Goal: Task Accomplishment & Management: Manage account settings

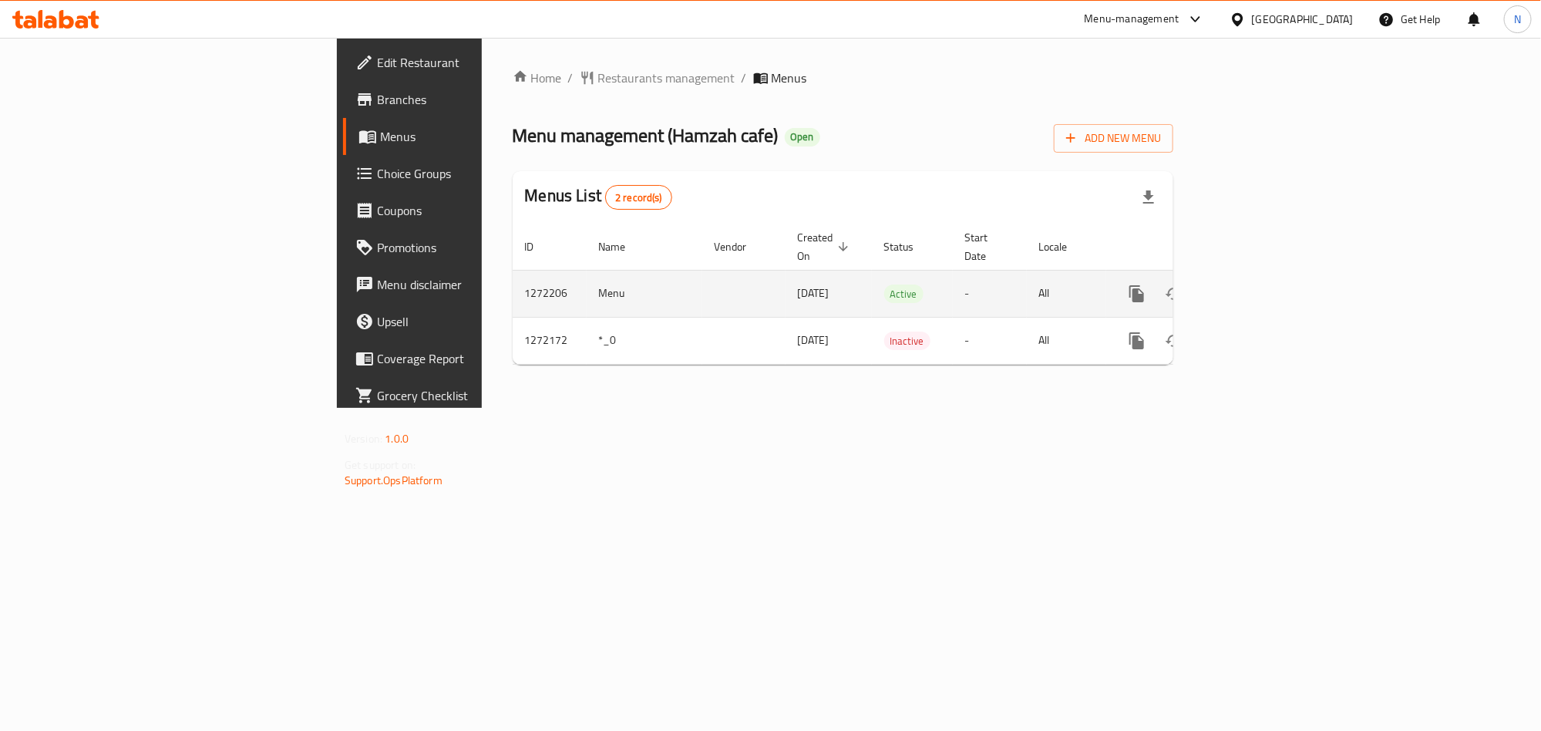
click at [1255, 287] on icon "enhanced table" at bounding box center [1248, 294] width 14 height 14
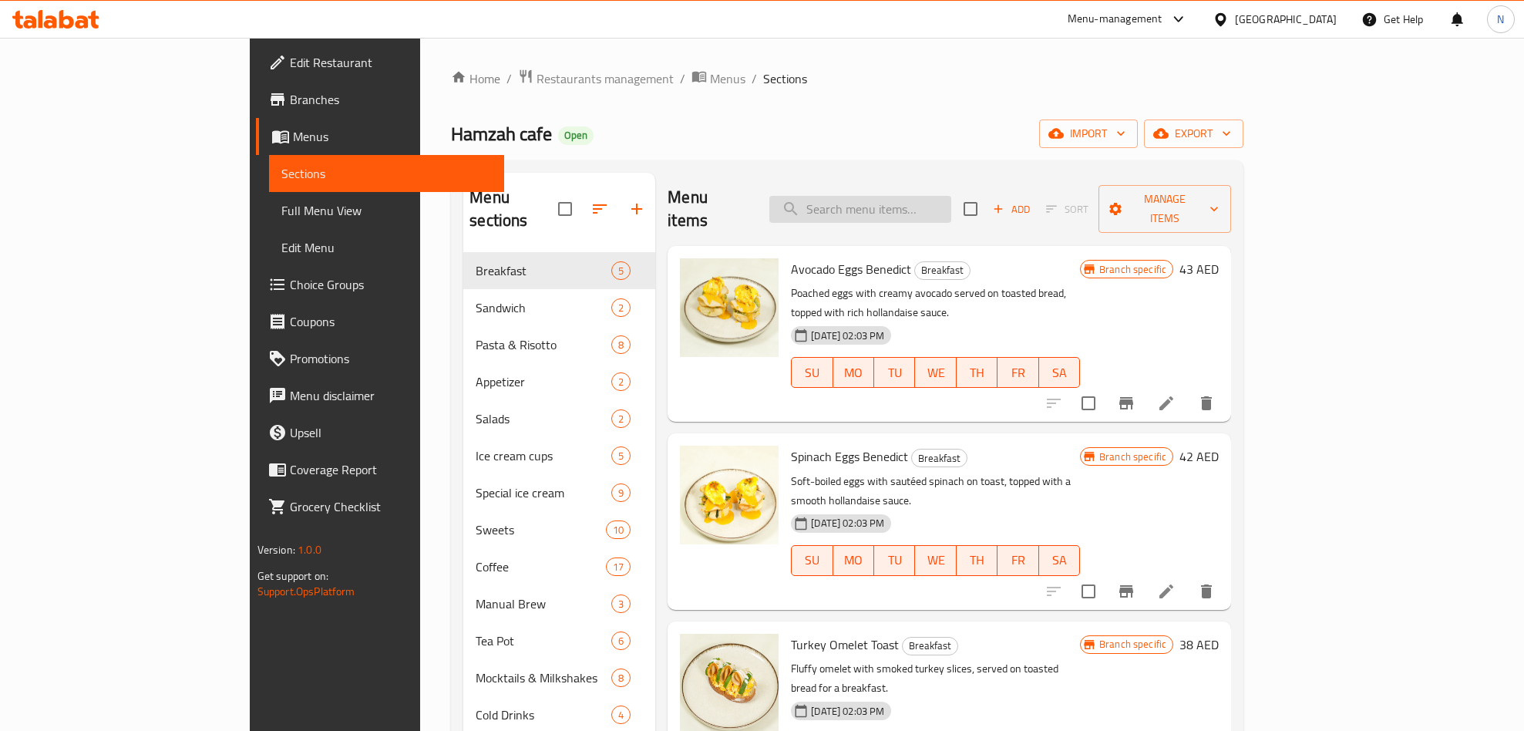
click at [942, 200] on input "search" at bounding box center [860, 209] width 182 height 27
paste input "Cold Matcha"
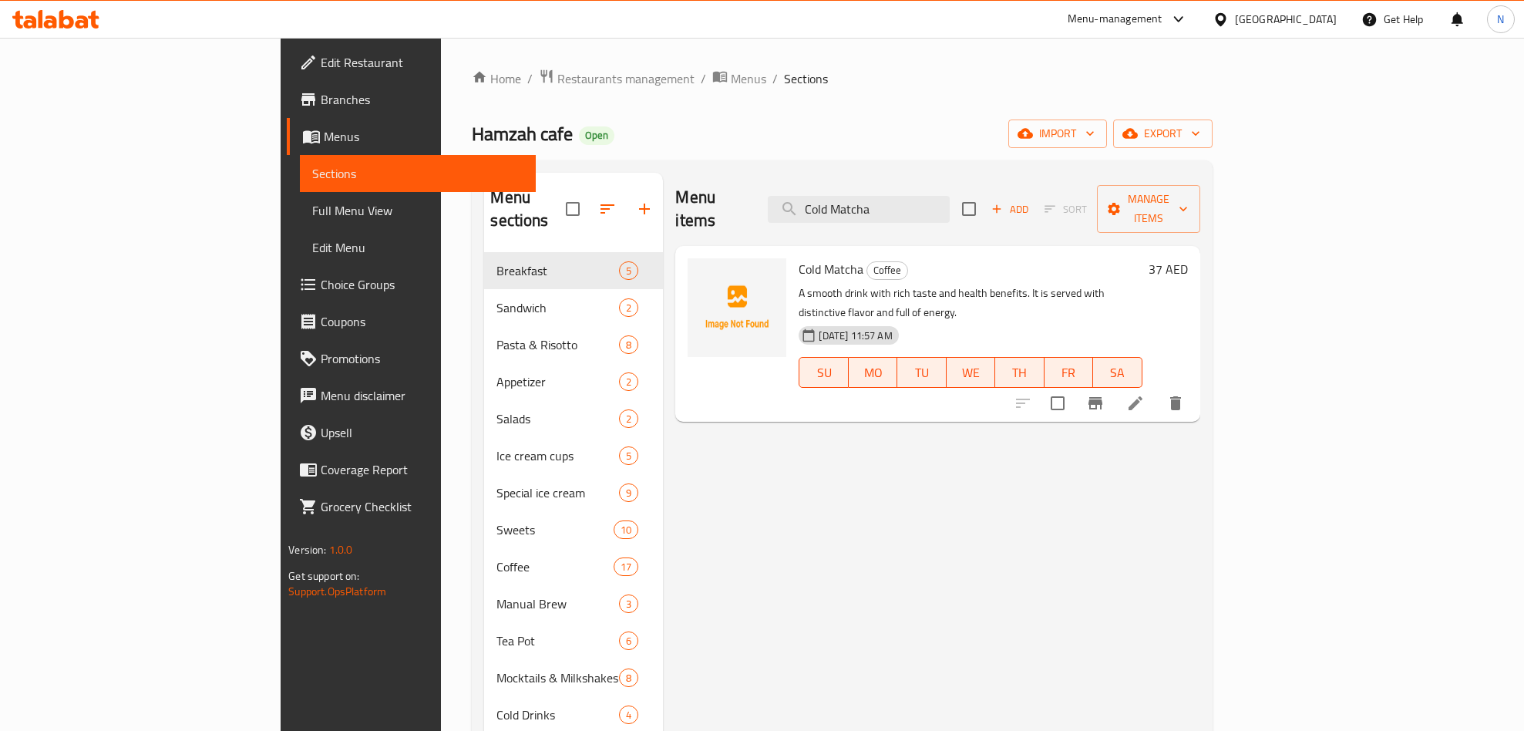
type input "Cold Matcha"
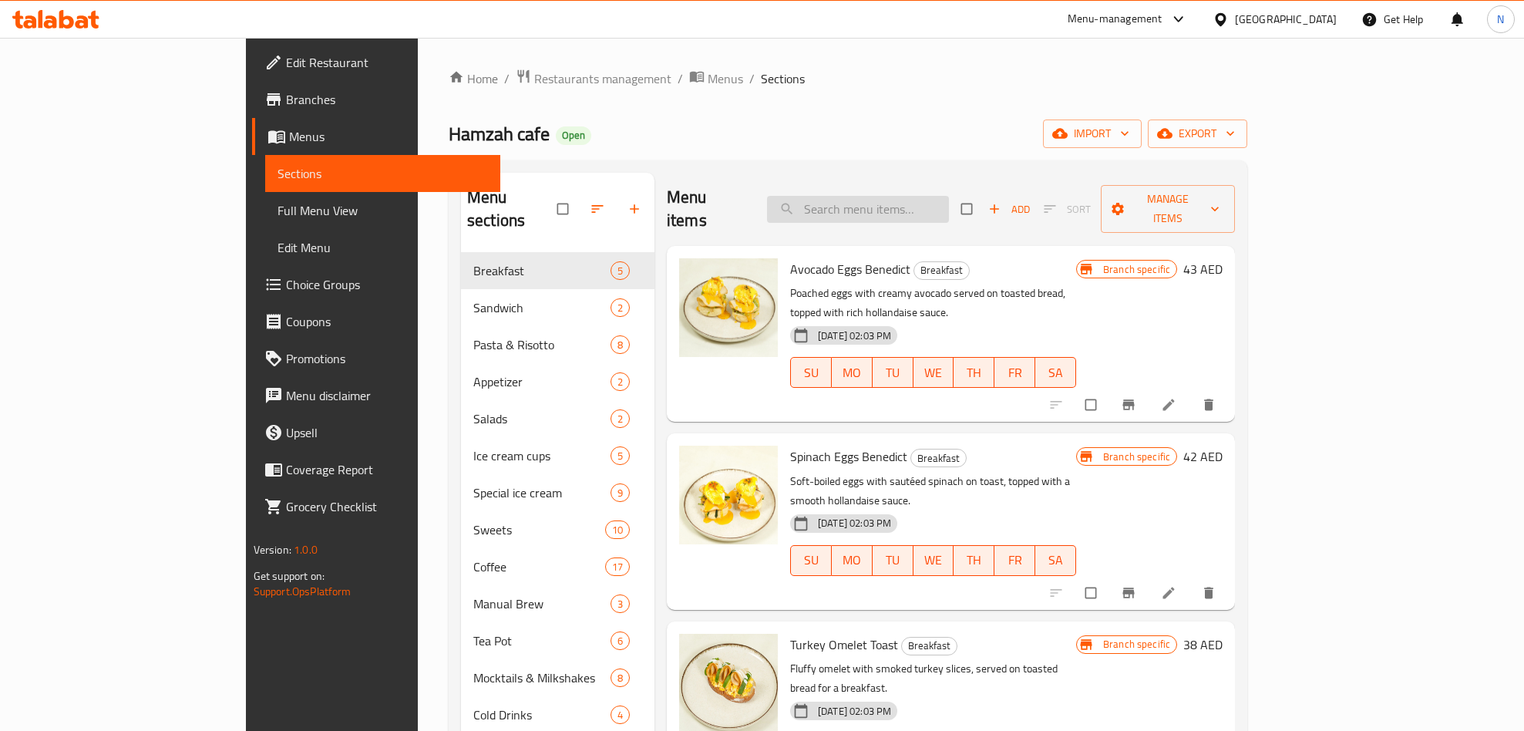
click at [909, 216] on div "Menu items Add Sort Manage items" at bounding box center [951, 209] width 568 height 73
click at [925, 196] on input "search" at bounding box center [858, 209] width 182 height 27
paste input "Cold Matcha"
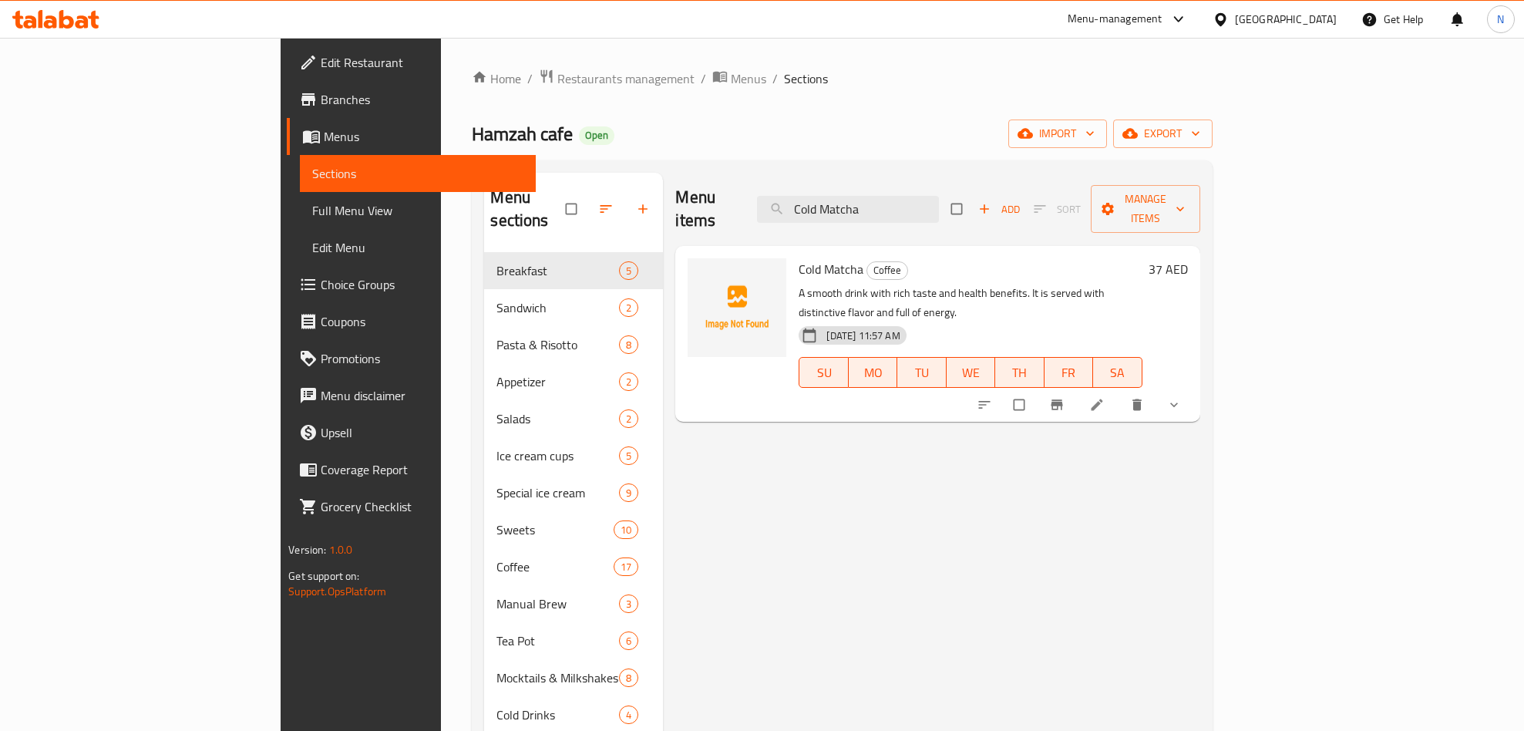
type input "Cold Matcha"
click at [1105, 397] on icon at bounding box center [1096, 404] width 15 height 15
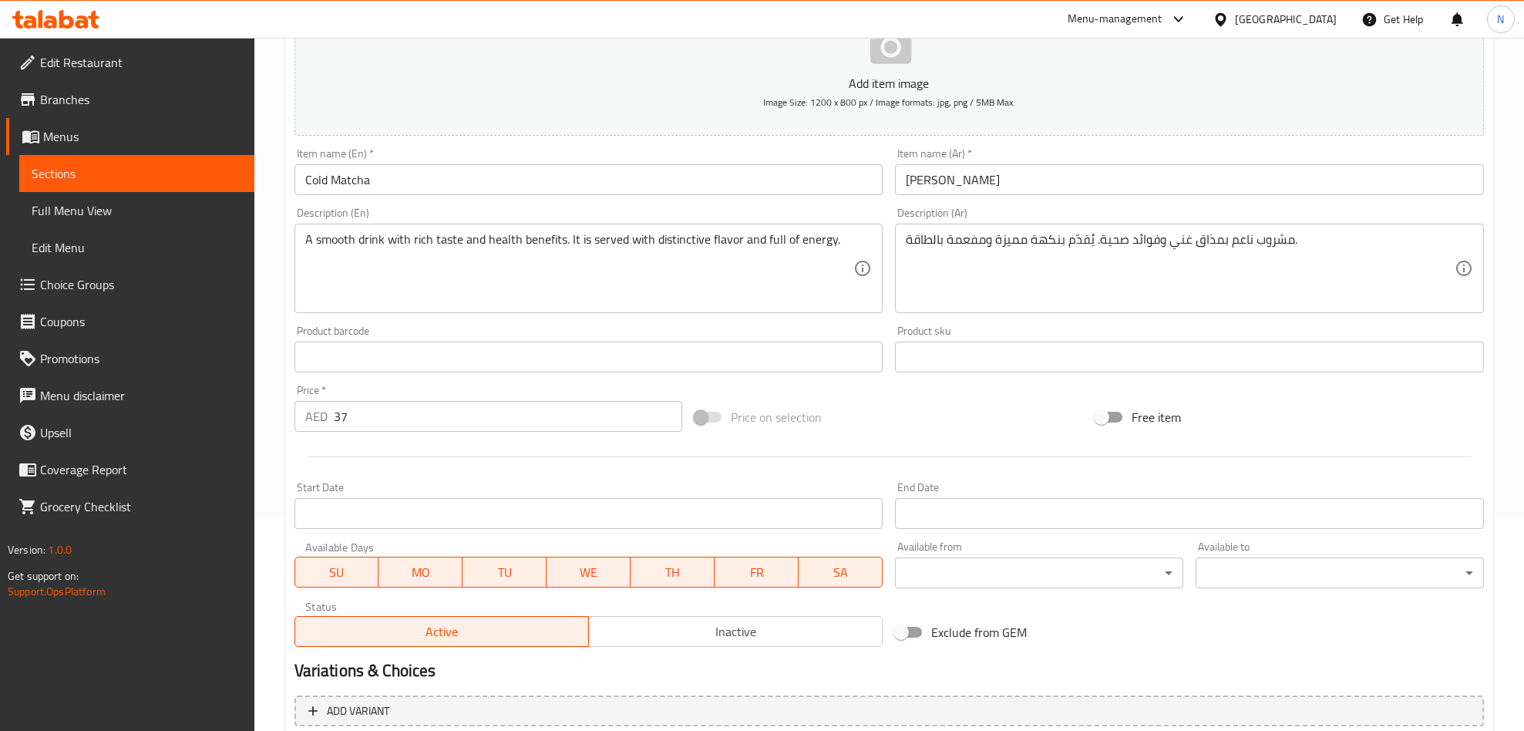
scroll to position [385, 0]
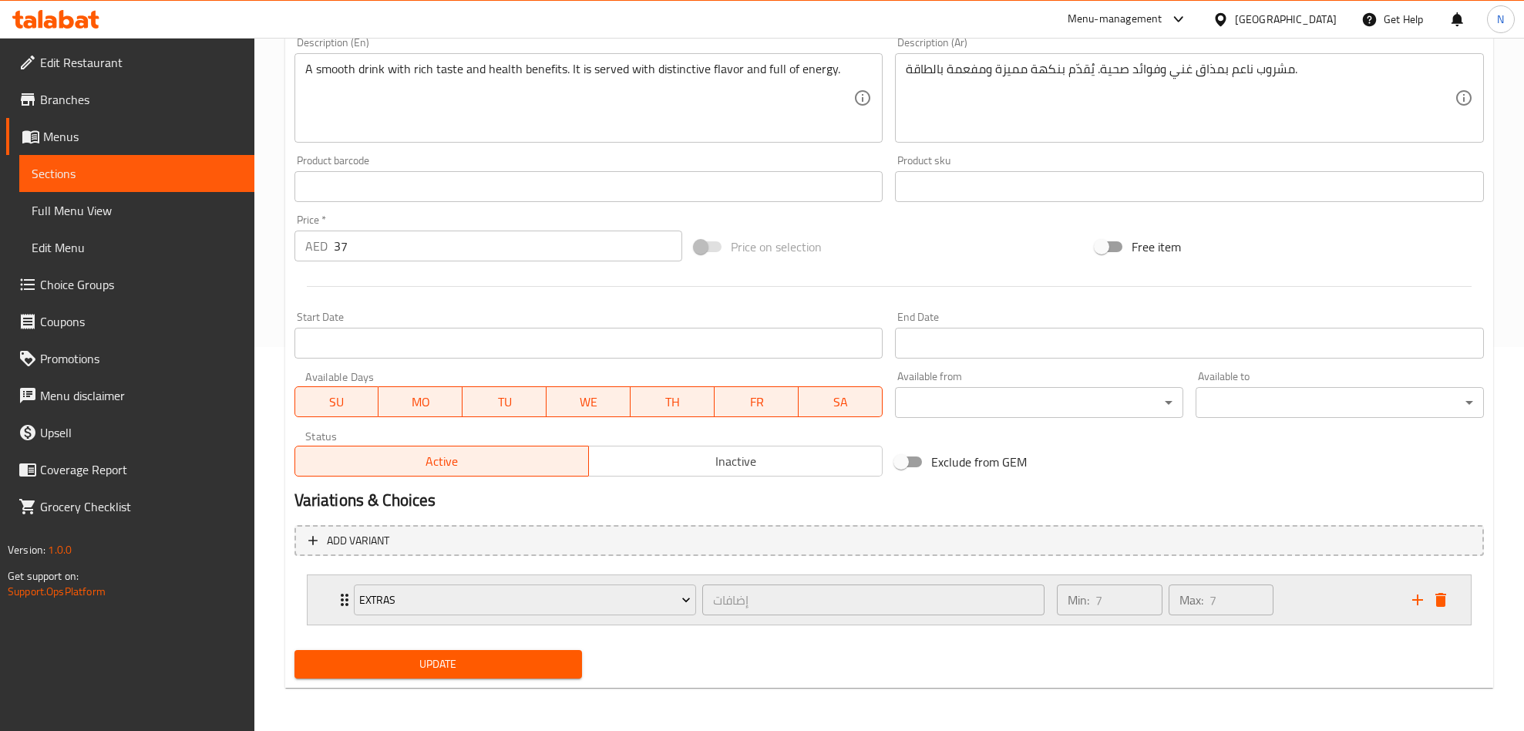
click at [319, 599] on div "Extras إضافات ​ Min: 7 ​ Max: 7 ​" at bounding box center [889, 599] width 1163 height 49
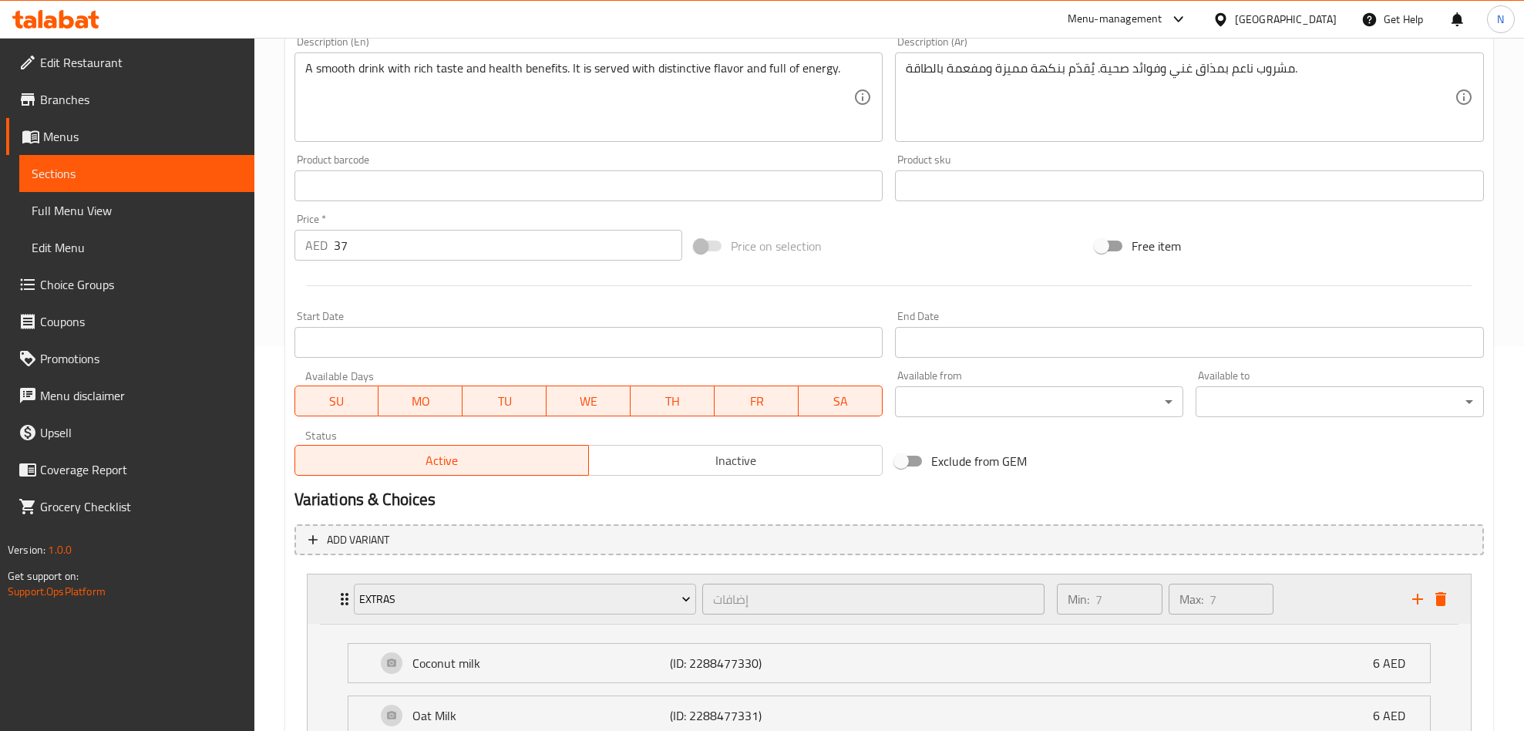
click at [319, 599] on div "Extras إضافات ​ Min: 7 ​ Max: 7 ​" at bounding box center [889, 598] width 1163 height 49
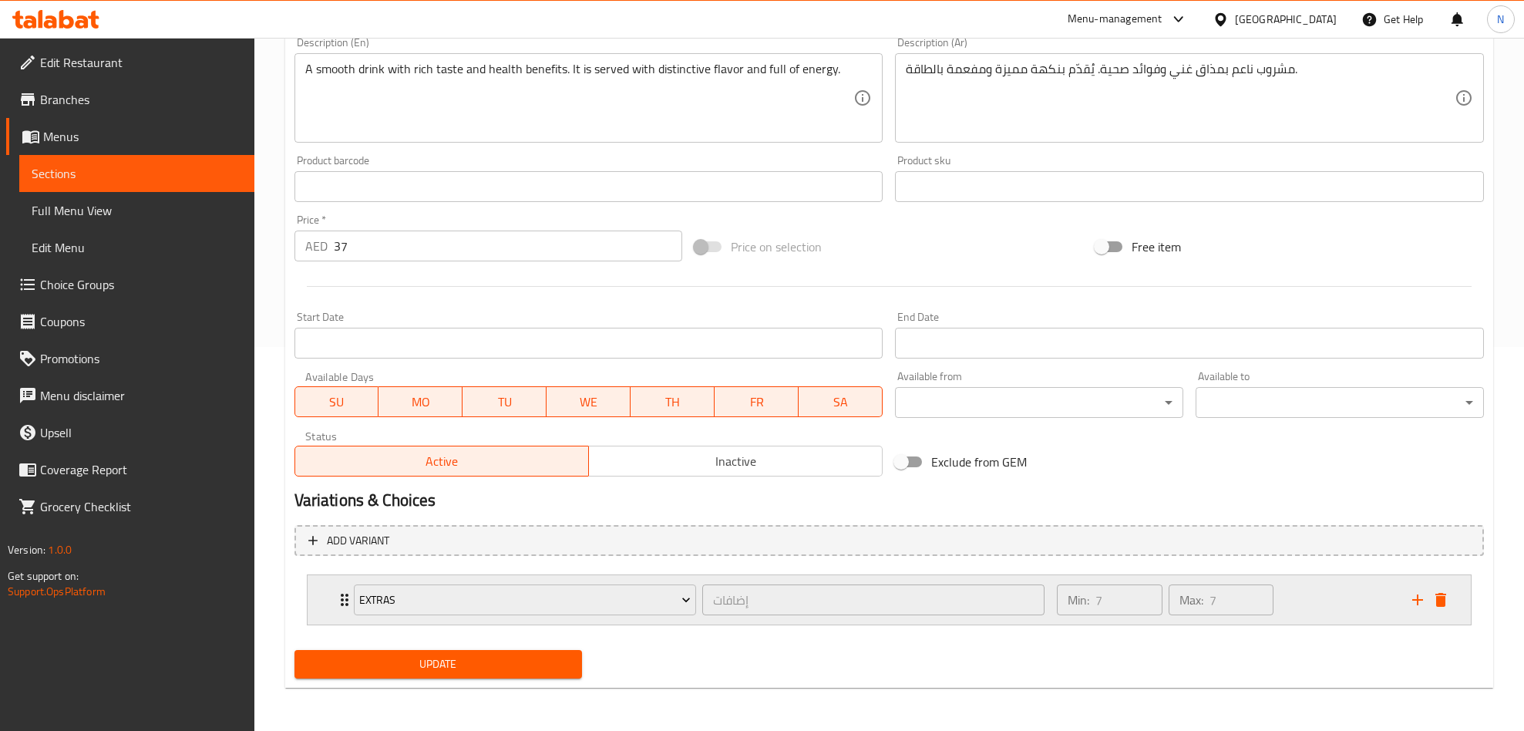
click at [320, 622] on div "Extras إضافات ​ Min: 7 ​ Max: 7 ​ Coconut milk (ID: 2288477330) 6 AED Name (En)…" at bounding box center [889, 599] width 1165 height 51
click at [313, 595] on div "Extras إضافات ​ Min: 7 ​ Max: 7 ​" at bounding box center [889, 599] width 1163 height 49
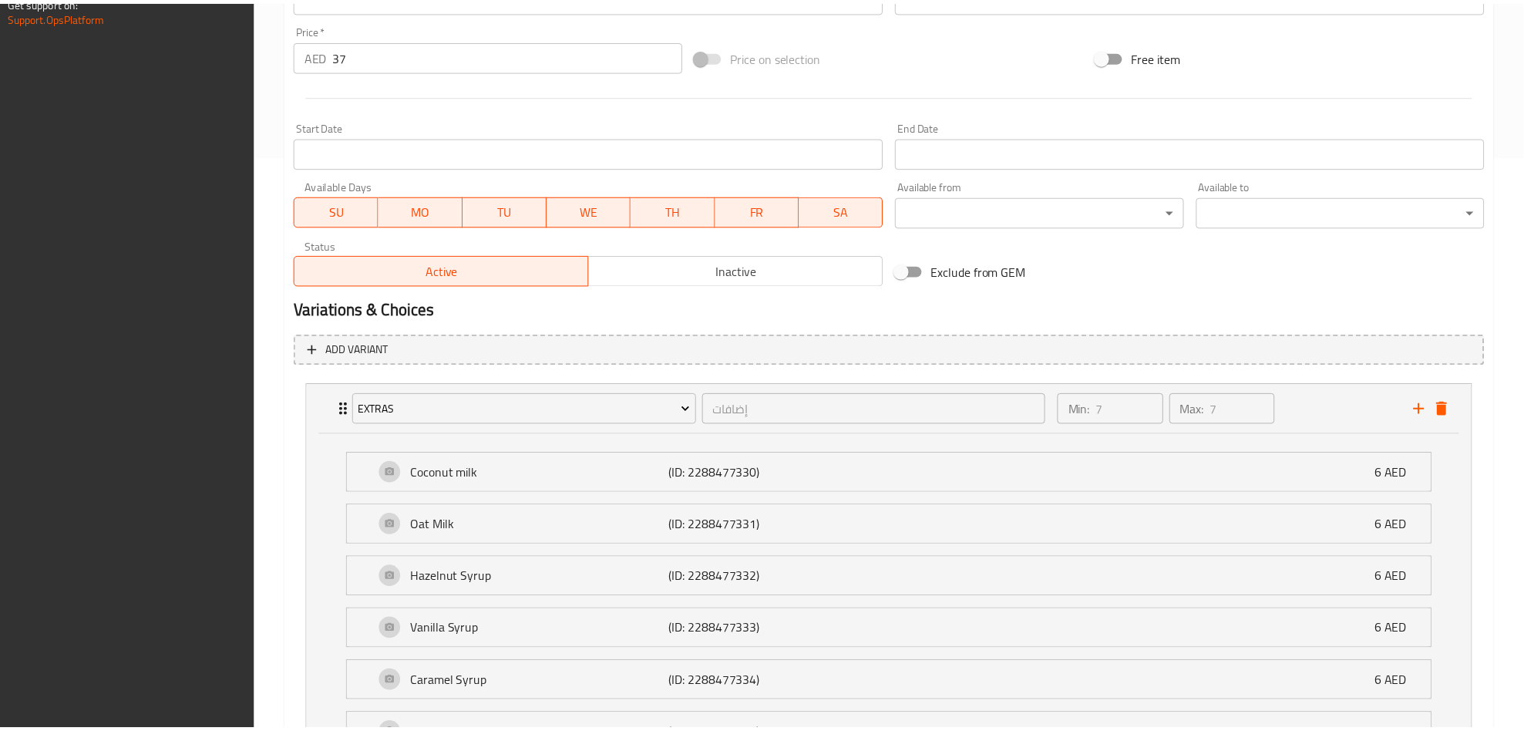
scroll to position [789, 0]
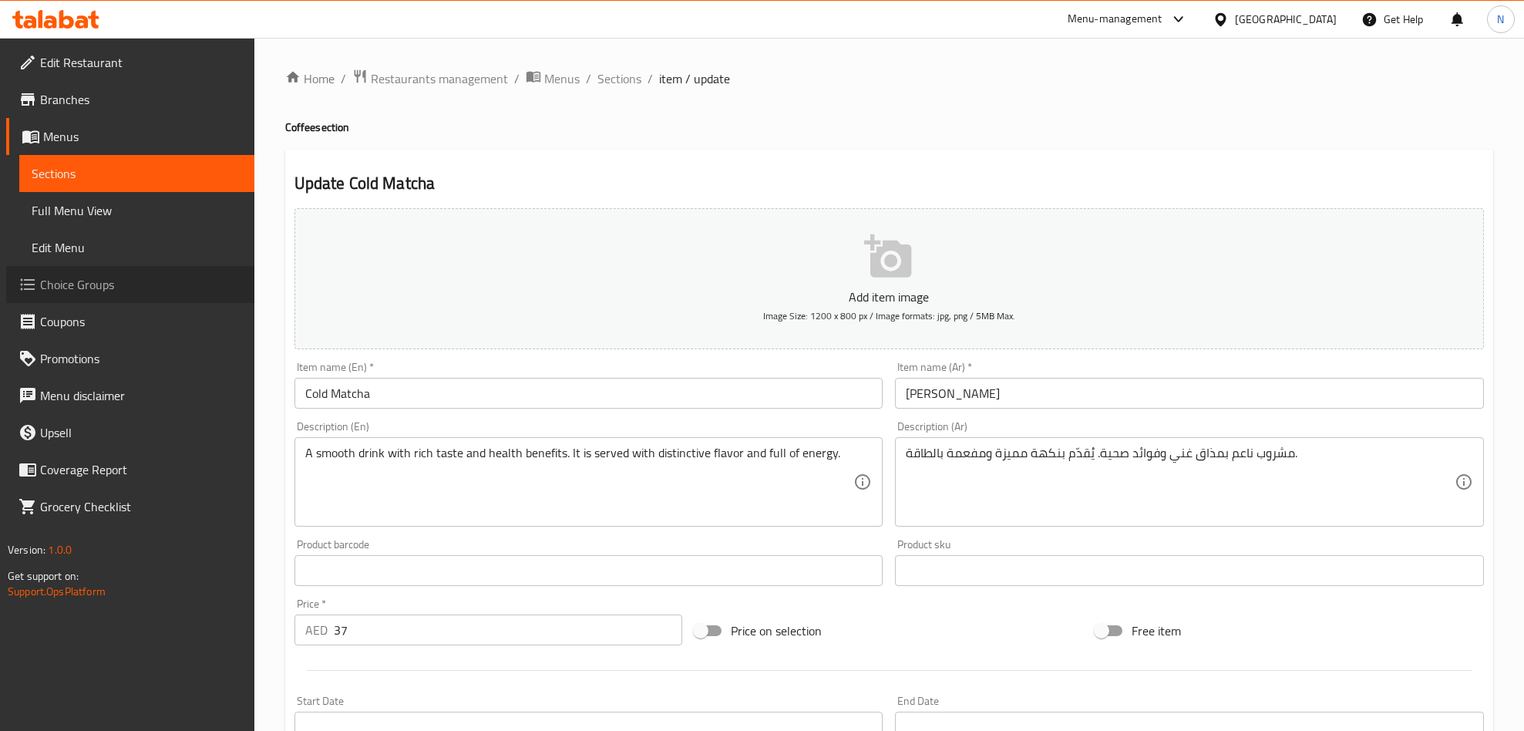
click at [107, 285] on span "Choice Groups" at bounding box center [141, 284] width 202 height 18
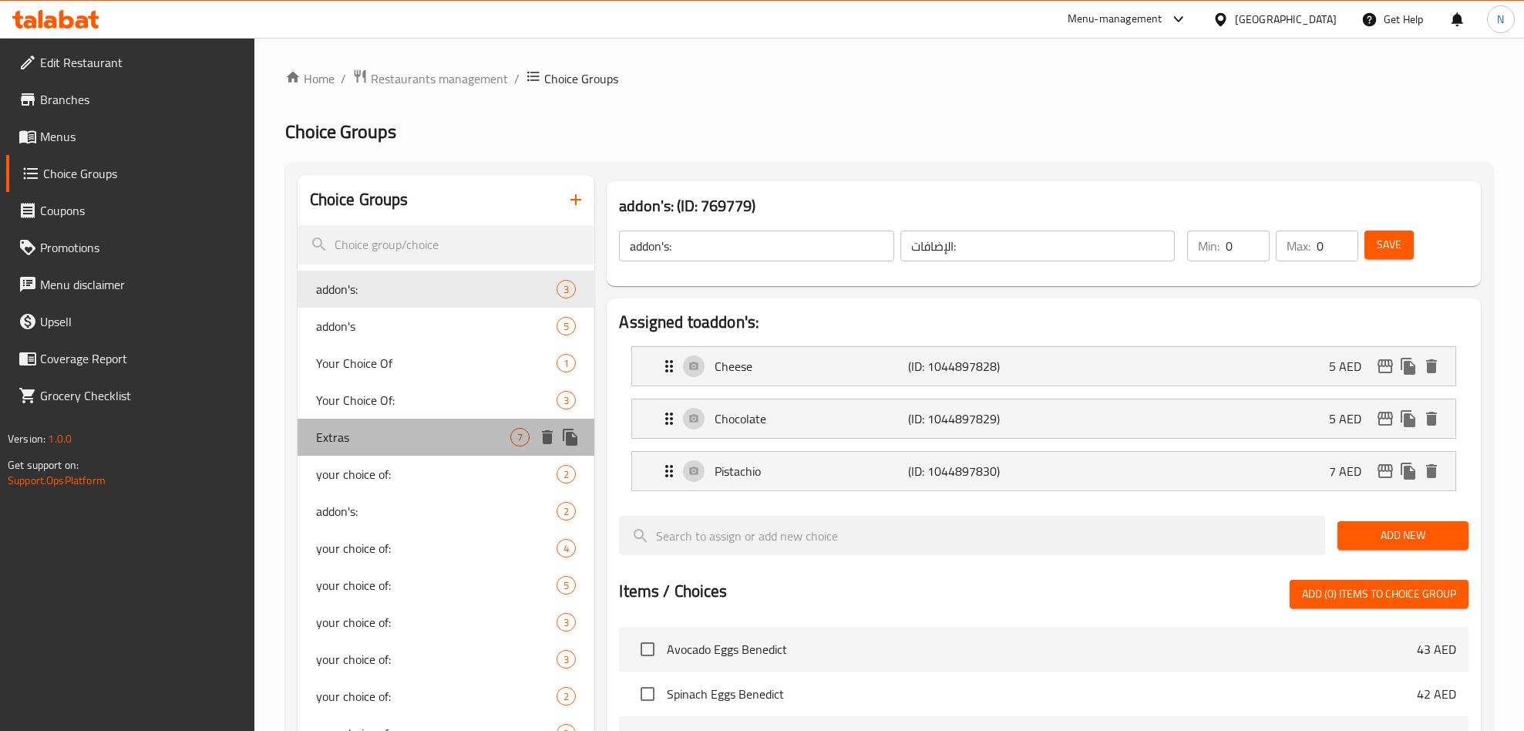
click at [442, 428] on span "Extras" at bounding box center [413, 437] width 195 height 18
type input "Extras"
type input "إضافات"
type input "7"
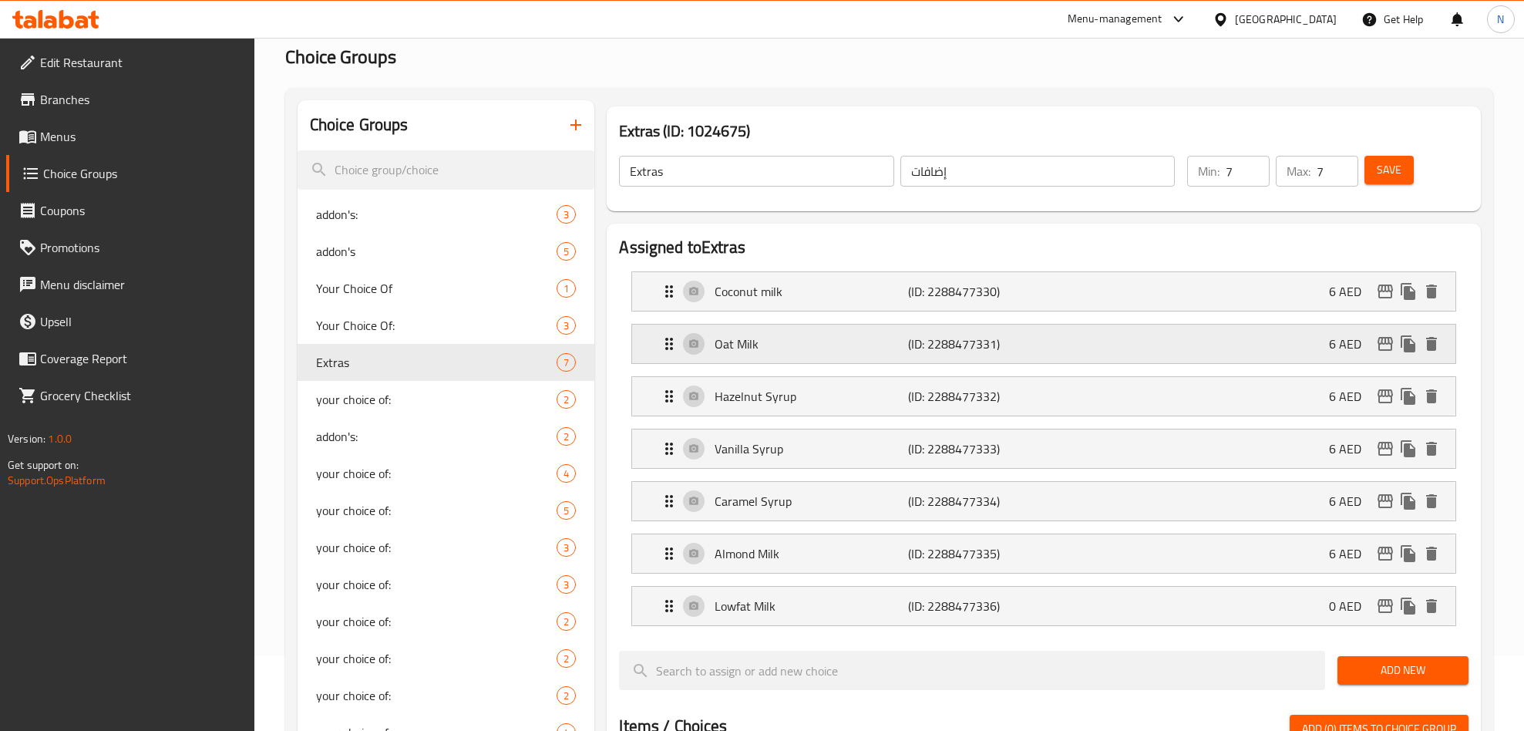
scroll to position [116, 0]
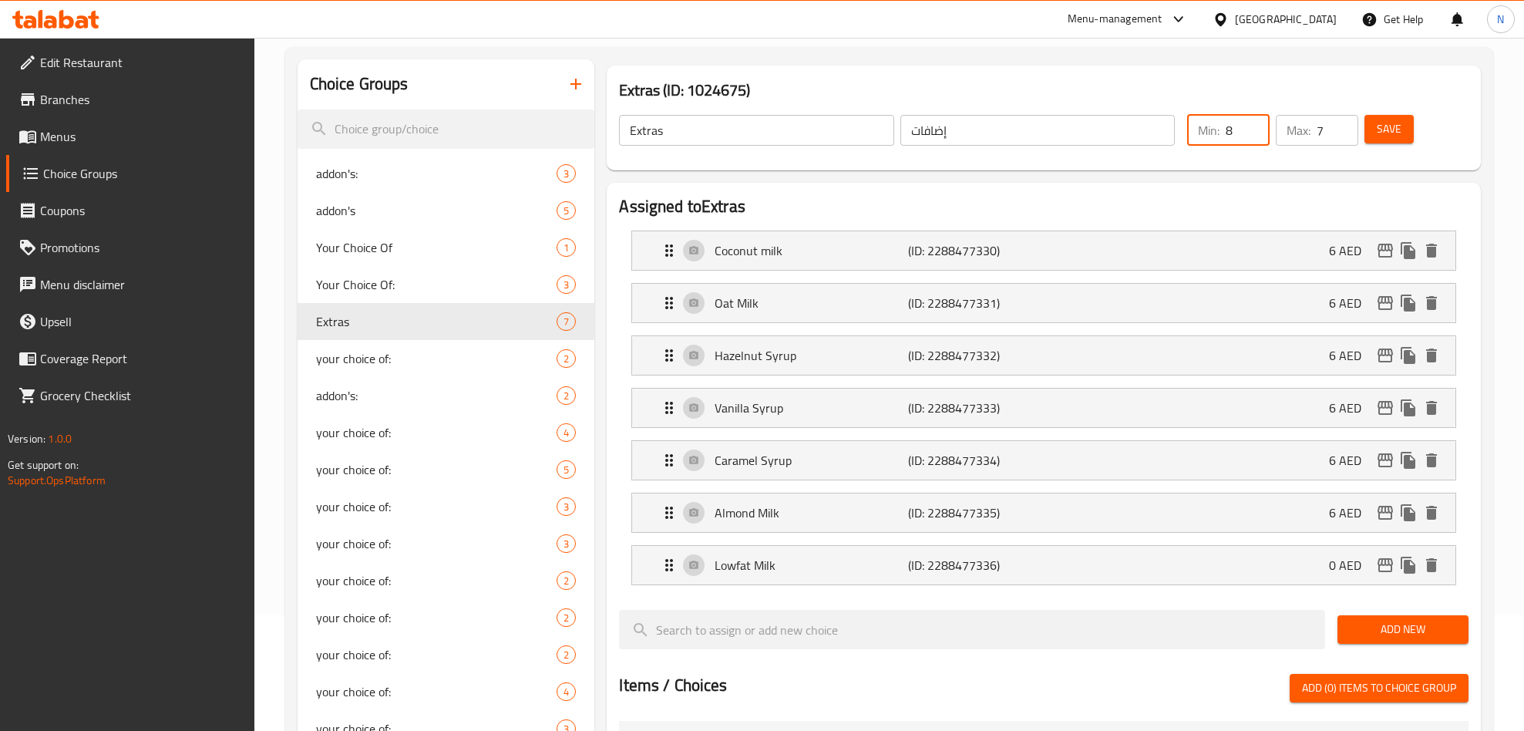
click at [1258, 123] on input "8" at bounding box center [1248, 130] width 44 height 31
click at [1260, 139] on input "8" at bounding box center [1248, 130] width 44 height 31
click at [1258, 139] on input "7" at bounding box center [1248, 130] width 44 height 31
click at [1254, 136] on input "6" at bounding box center [1248, 130] width 44 height 31
click at [1254, 136] on input "5" at bounding box center [1248, 130] width 44 height 31
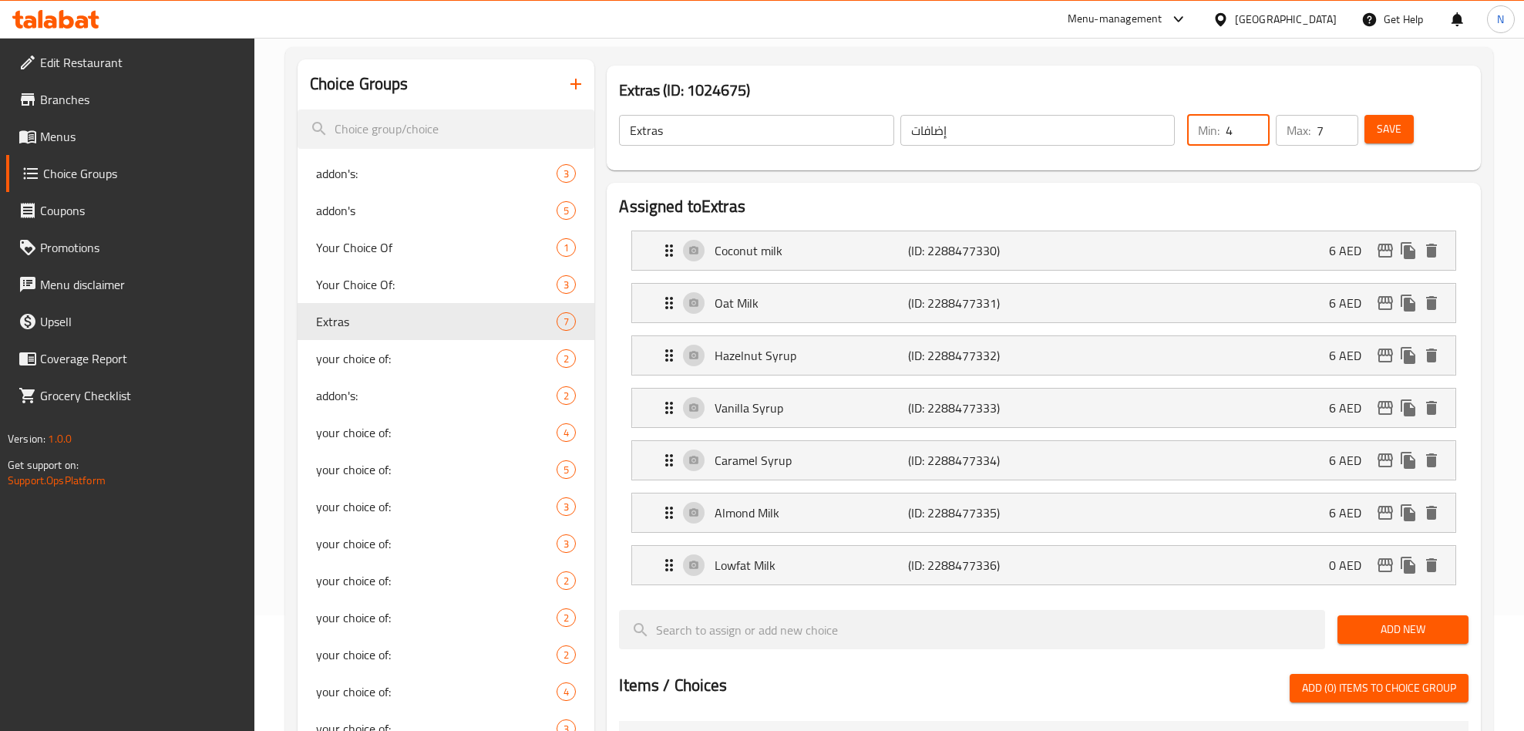
click at [1254, 136] on input "4" at bounding box center [1248, 130] width 44 height 31
click at [1254, 136] on input "3" at bounding box center [1248, 130] width 44 height 31
click at [1254, 136] on input "2" at bounding box center [1248, 130] width 44 height 31
click at [1253, 137] on input "1" at bounding box center [1248, 130] width 44 height 31
type input "0"
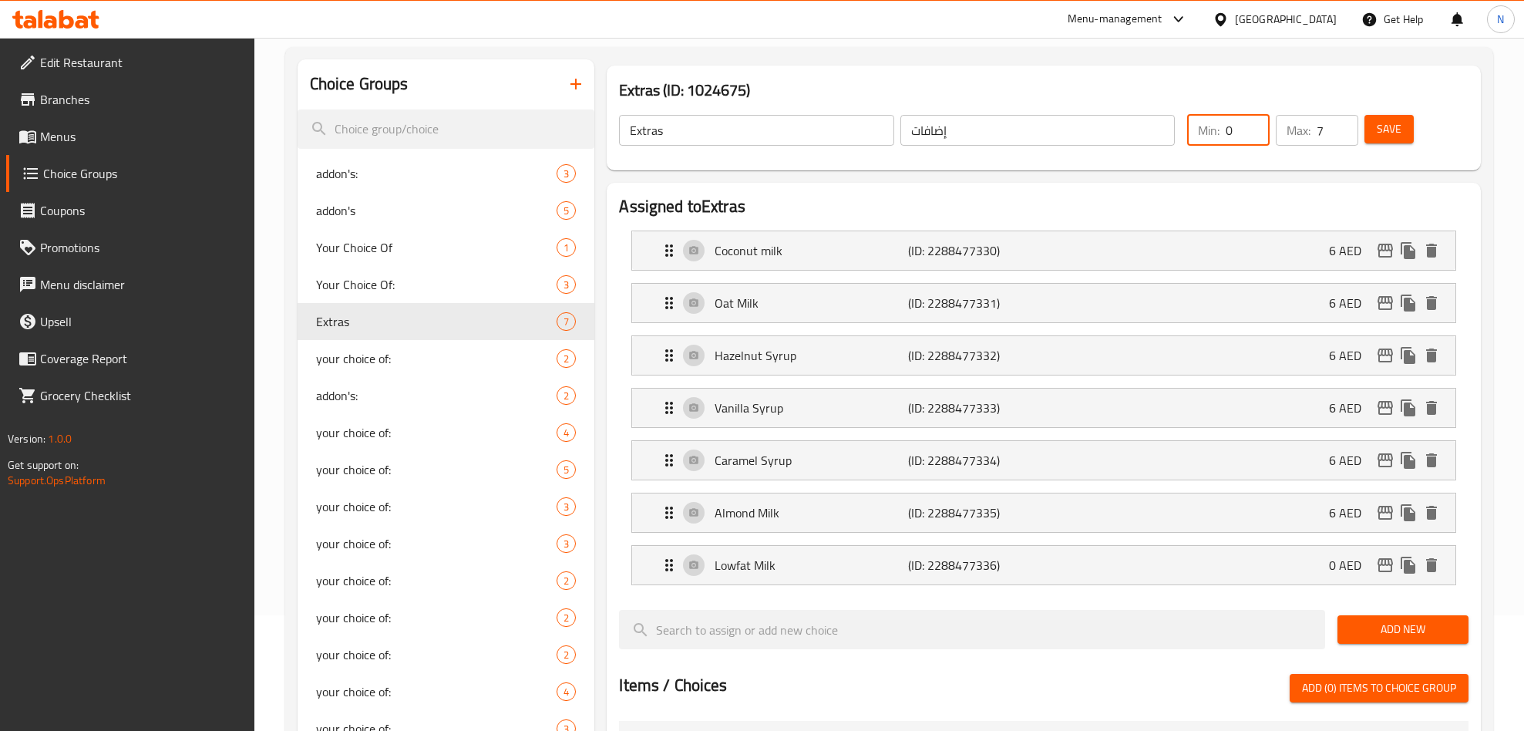
click at [1254, 139] on input "0" at bounding box center [1248, 130] width 44 height 31
click at [1400, 123] on span "Save" at bounding box center [1389, 128] width 25 height 19
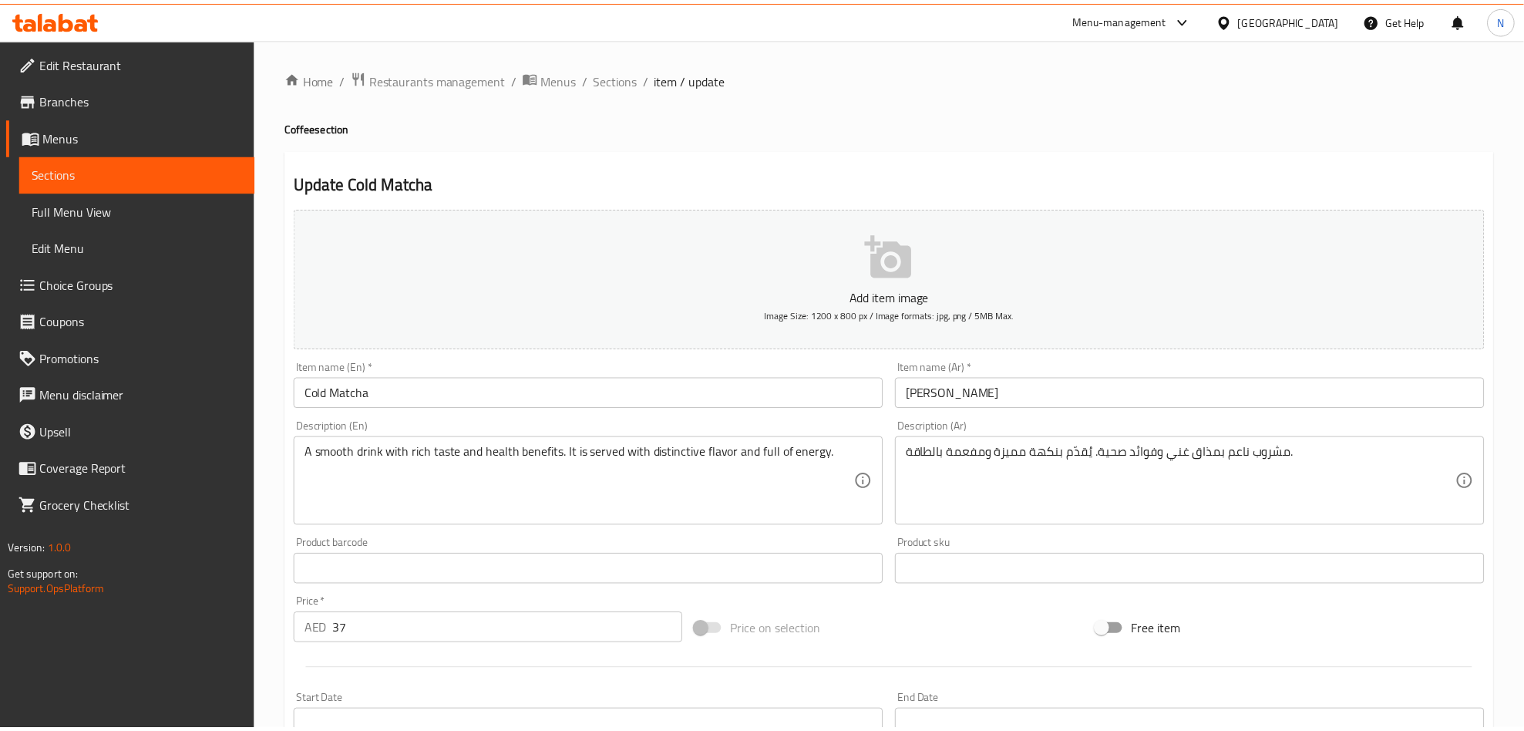
scroll to position [385, 0]
